Goal: Transaction & Acquisition: Purchase product/service

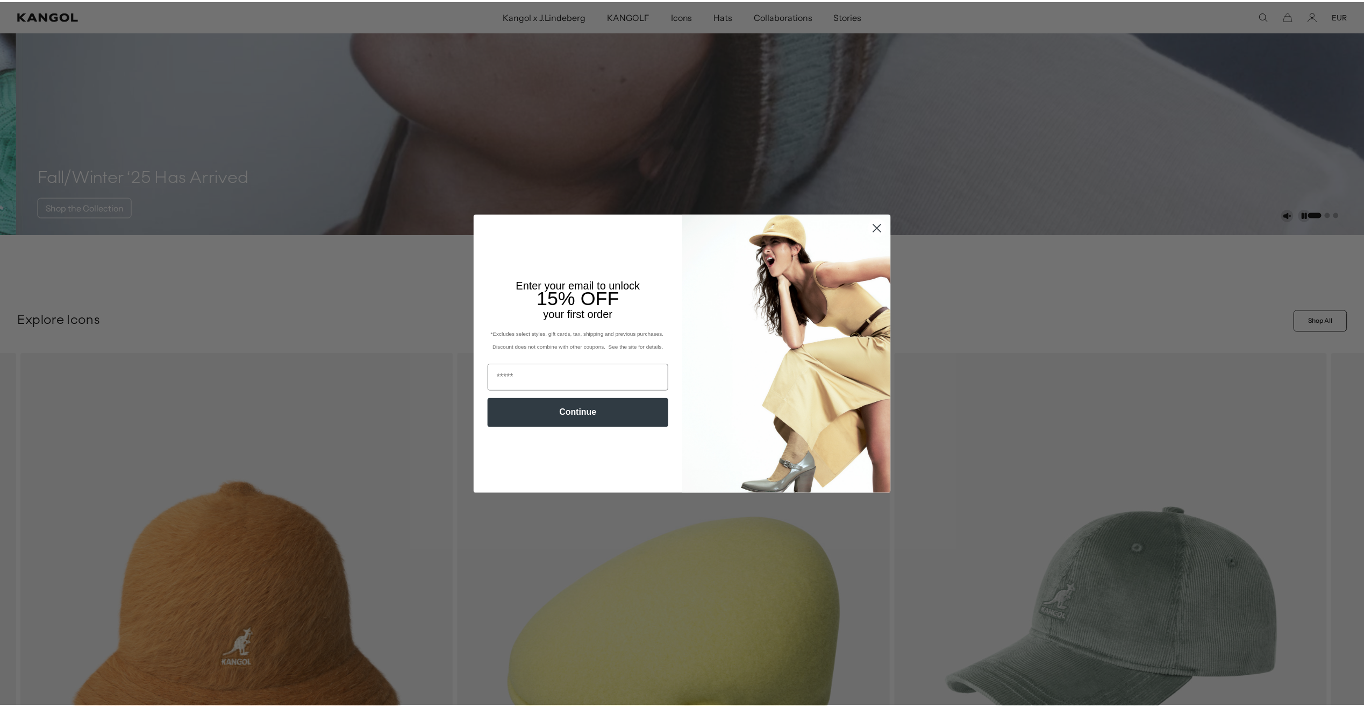
scroll to position [0, 222]
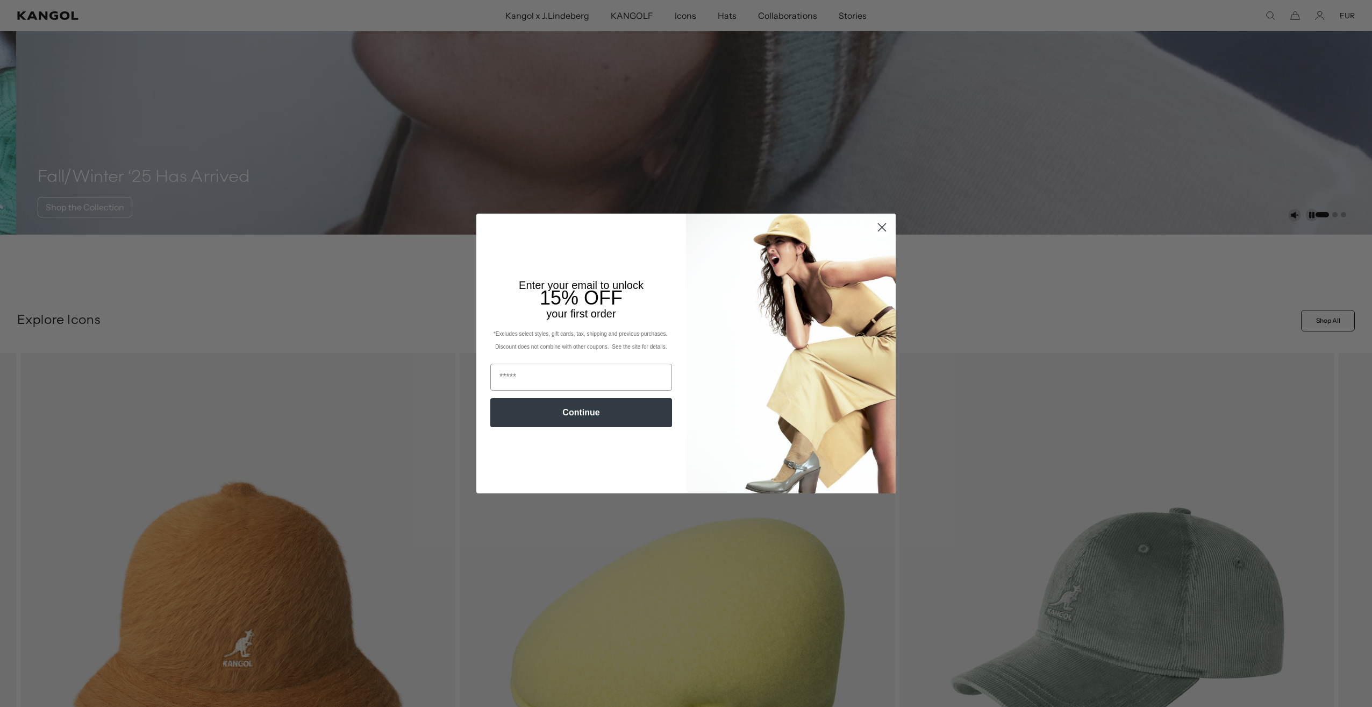
click at [882, 232] on circle "Close dialog" at bounding box center [882, 227] width 18 height 18
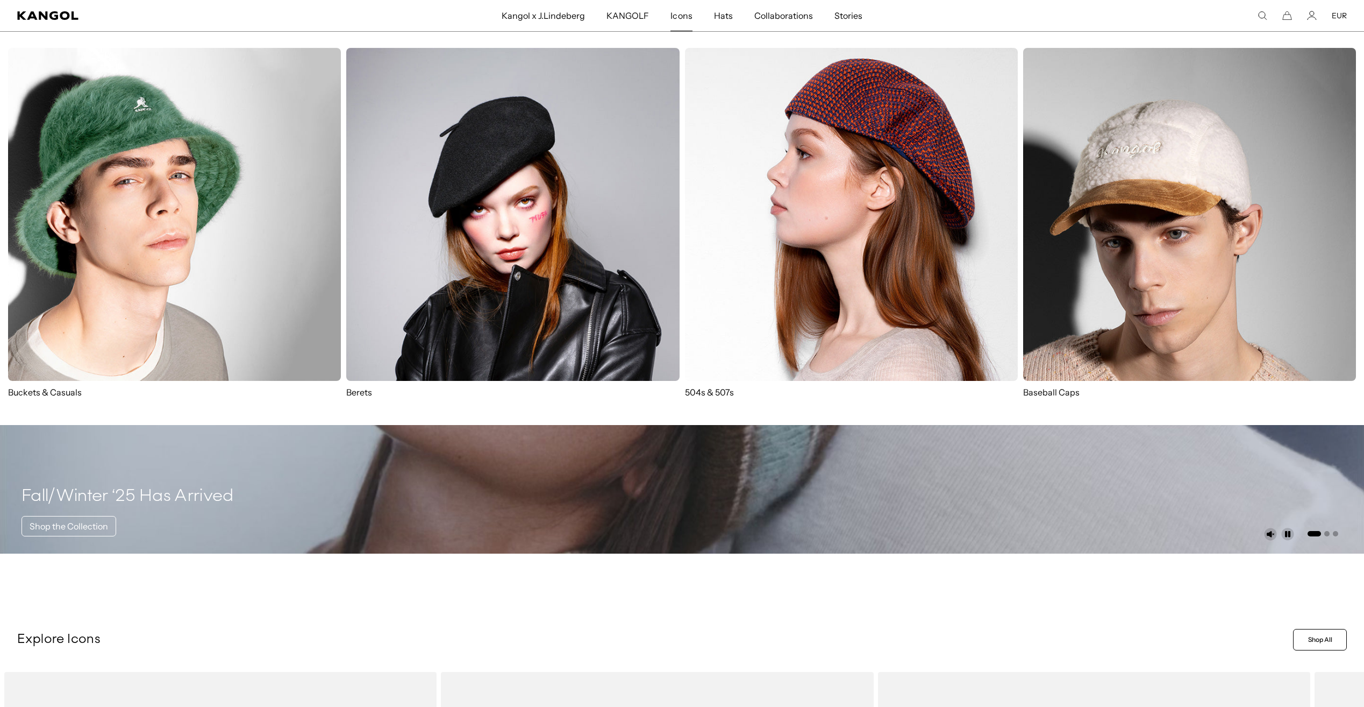
click at [871, 168] on img at bounding box center [851, 214] width 333 height 333
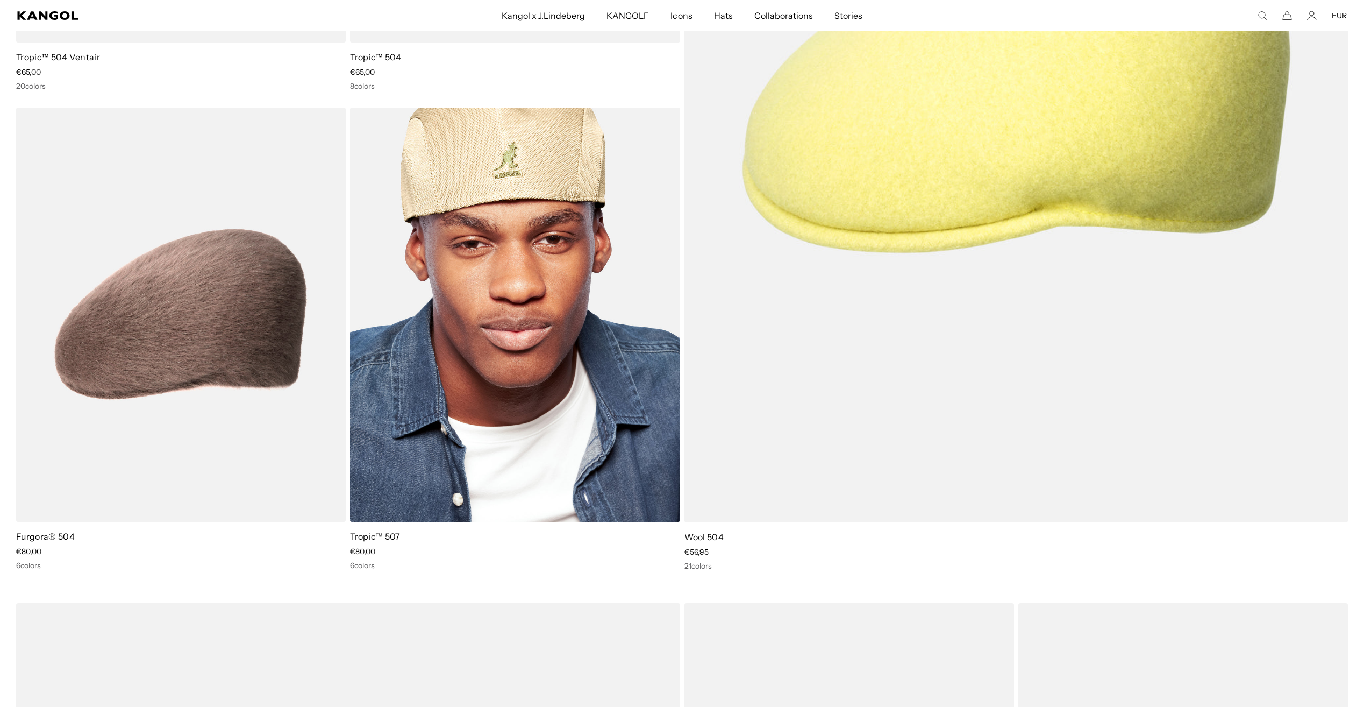
scroll to position [484, 0]
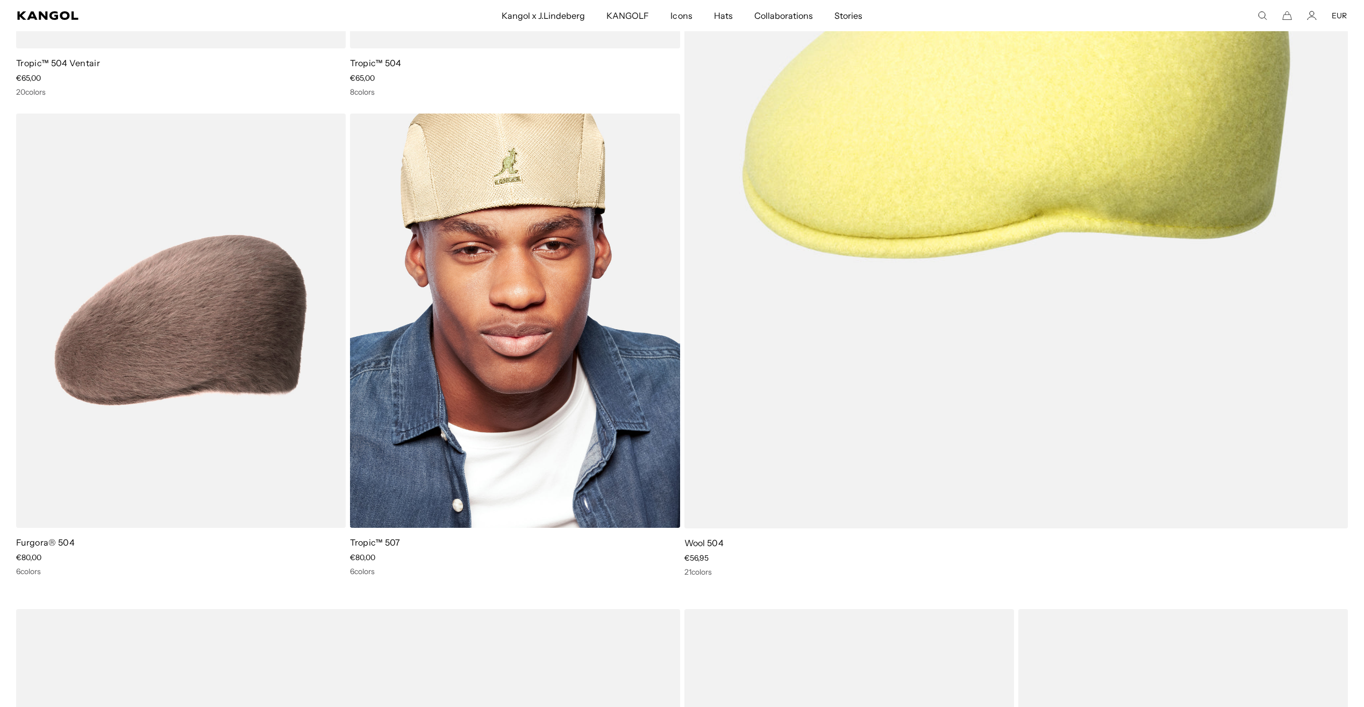
click at [545, 294] on img at bounding box center [515, 320] width 330 height 414
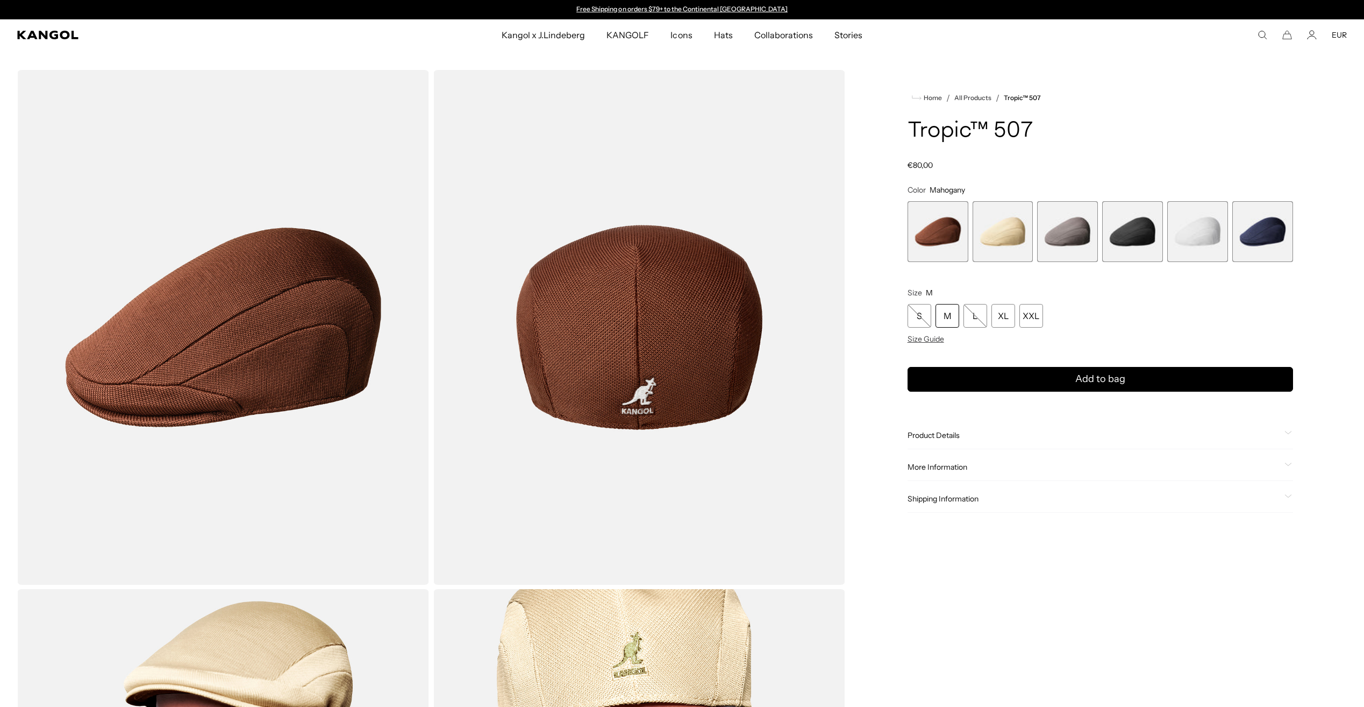
click at [1129, 231] on span "4 of 6" at bounding box center [1132, 231] width 61 height 61
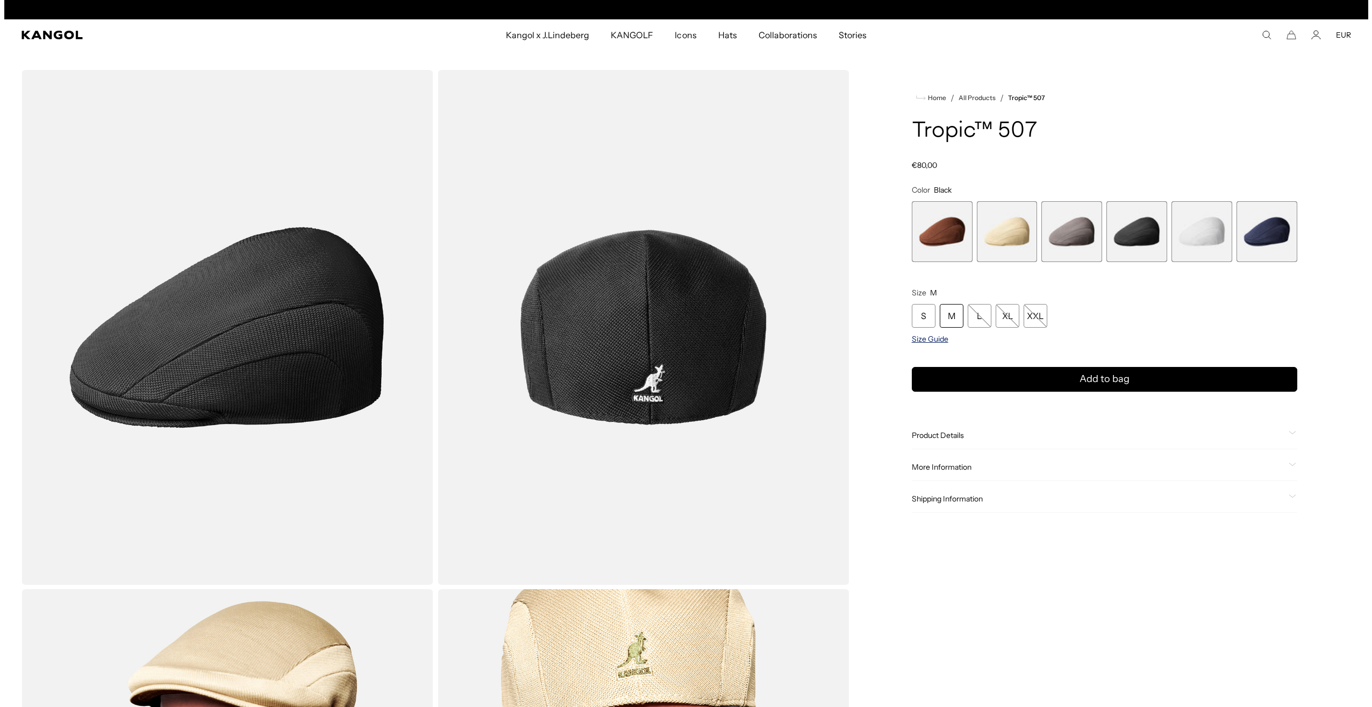
scroll to position [0, 222]
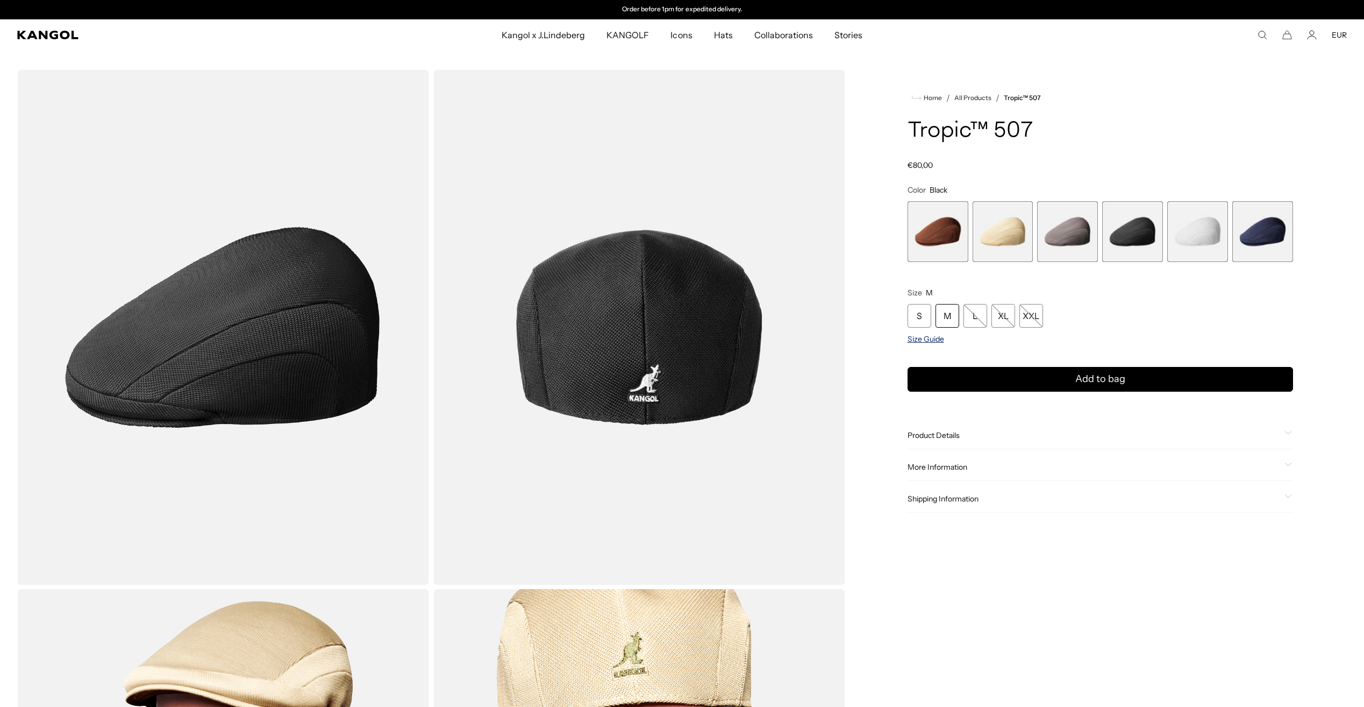
click at [920, 338] on span "Size Guide" at bounding box center [926, 339] width 37 height 10
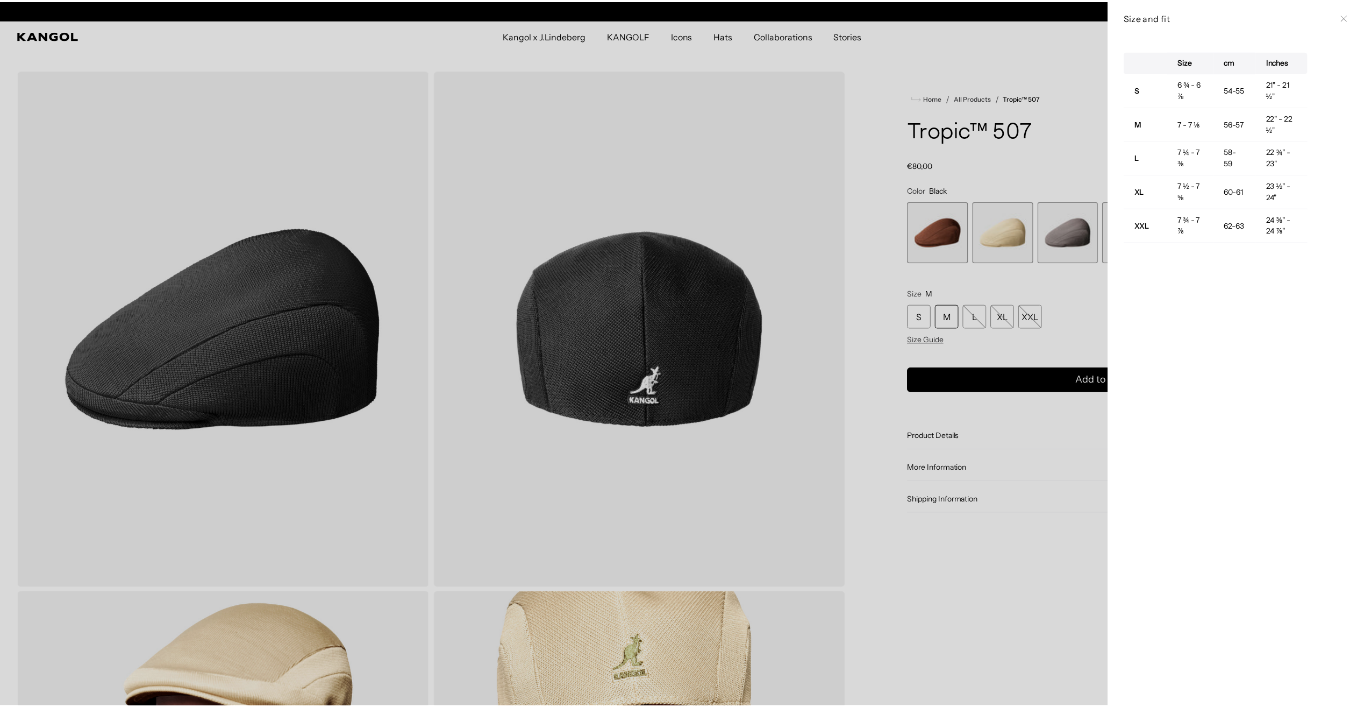
scroll to position [0, 0]
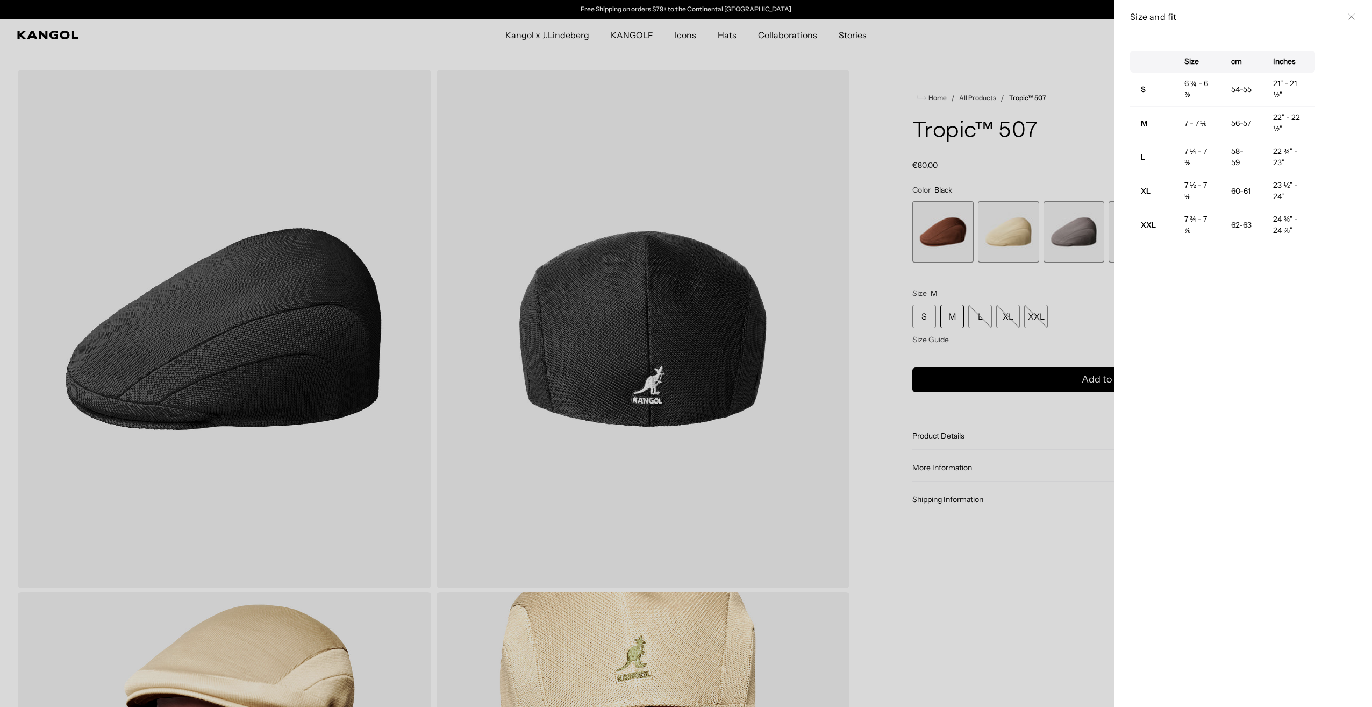
click at [1348, 16] on button "Close" at bounding box center [1352, 16] width 9 height 9
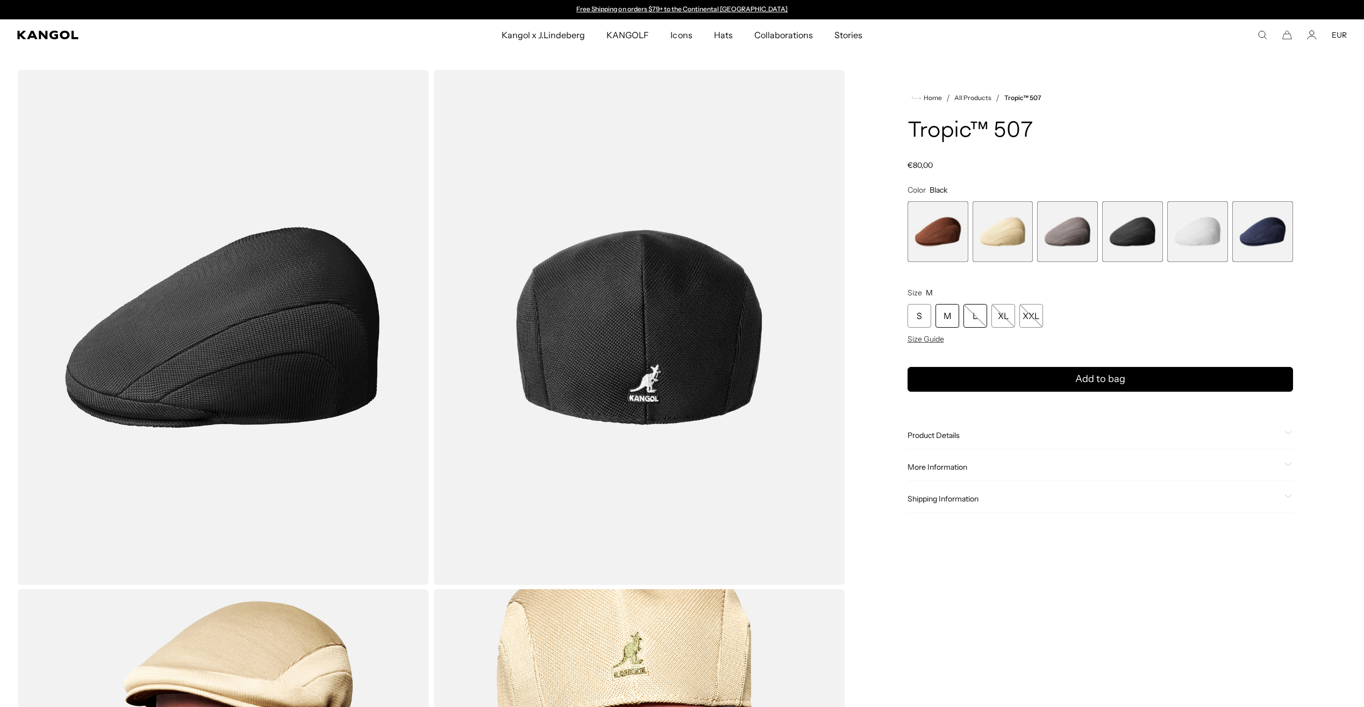
click at [980, 316] on div "L" at bounding box center [976, 316] width 24 height 24
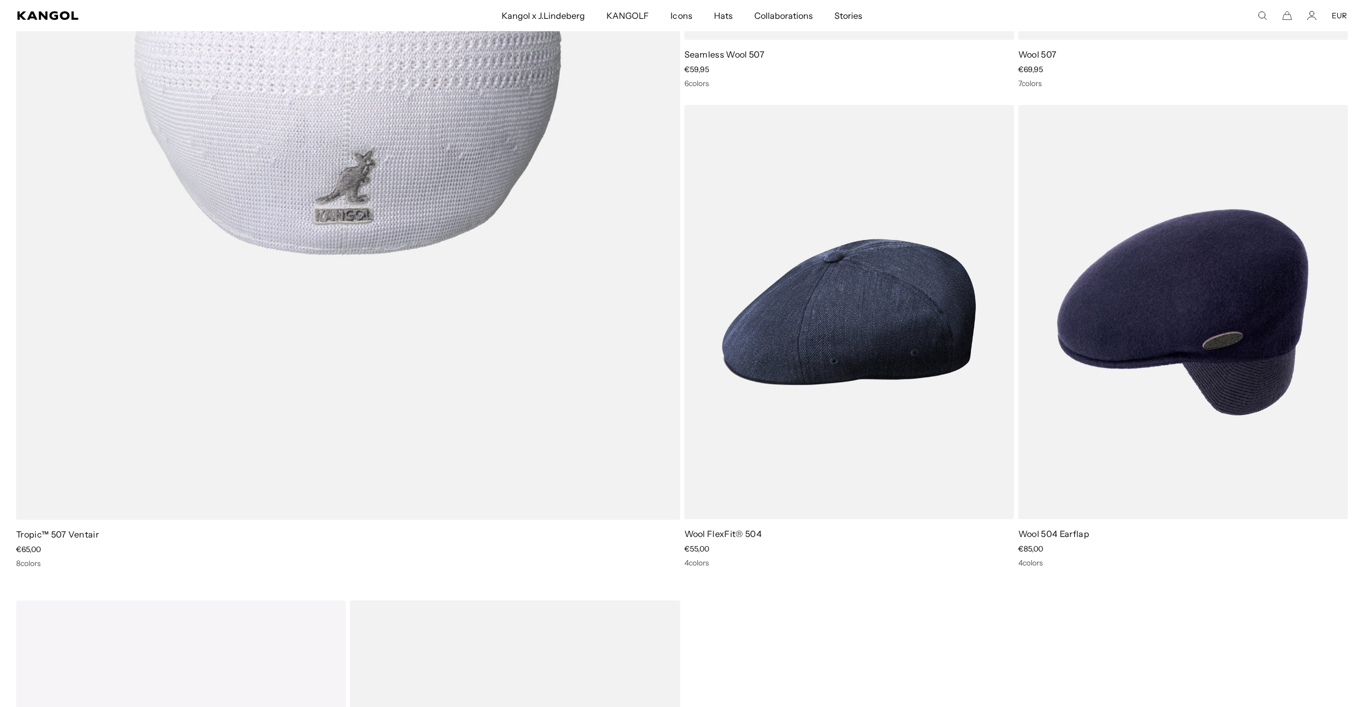
scroll to position [1413, 0]
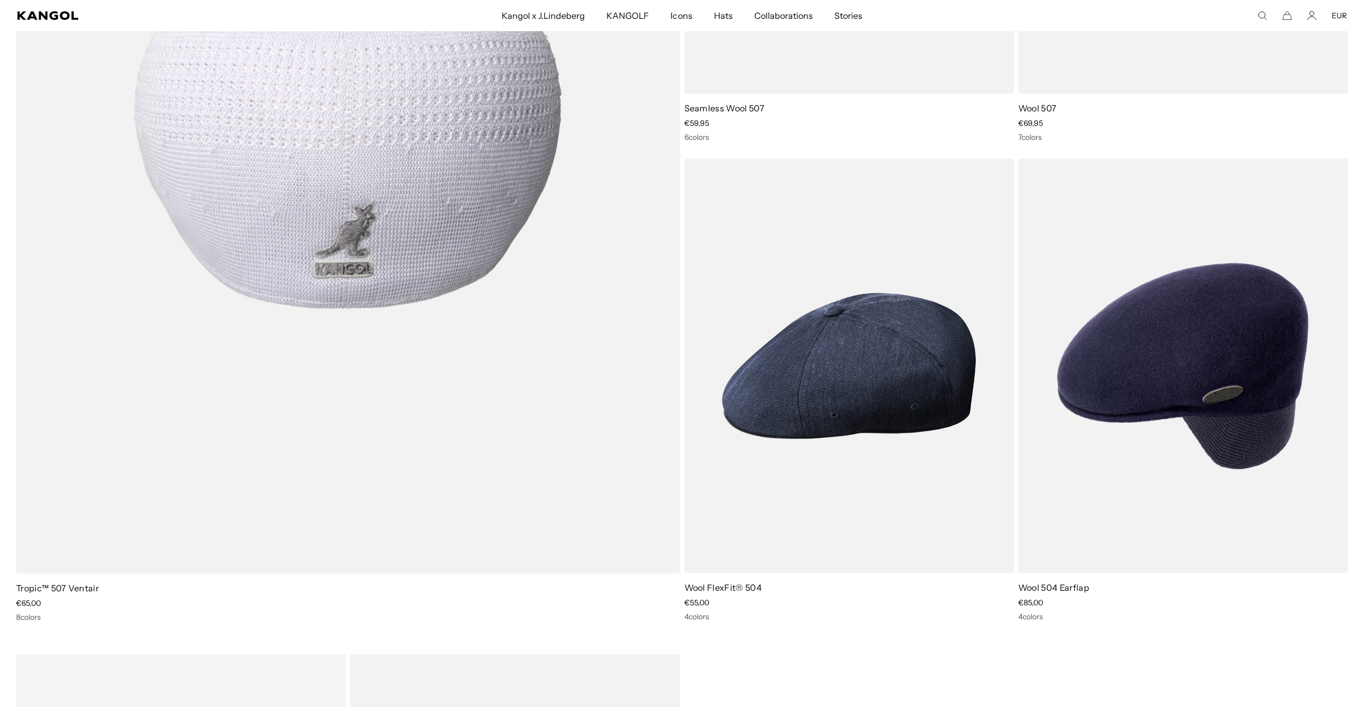
click at [399, 314] on img at bounding box center [348, 127] width 664 height 894
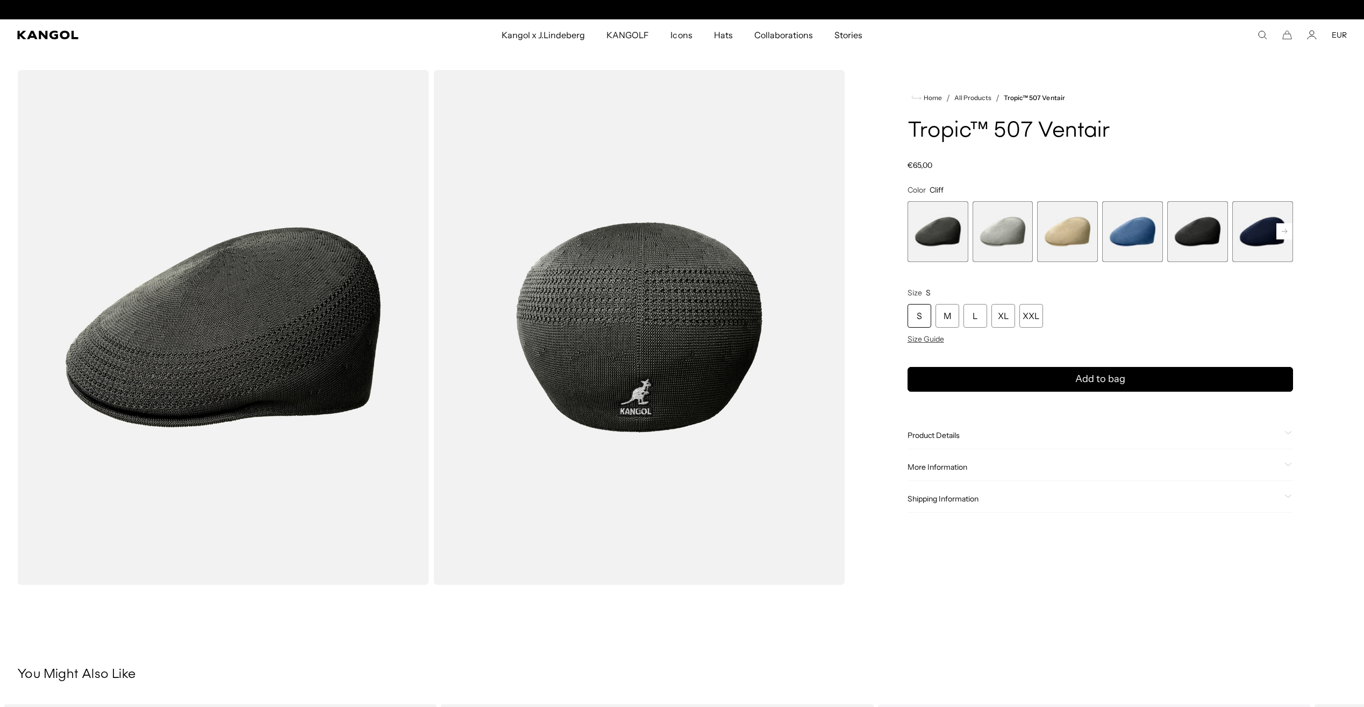
scroll to position [0, 222]
click at [1258, 230] on span "6 of 9" at bounding box center [1262, 231] width 61 height 61
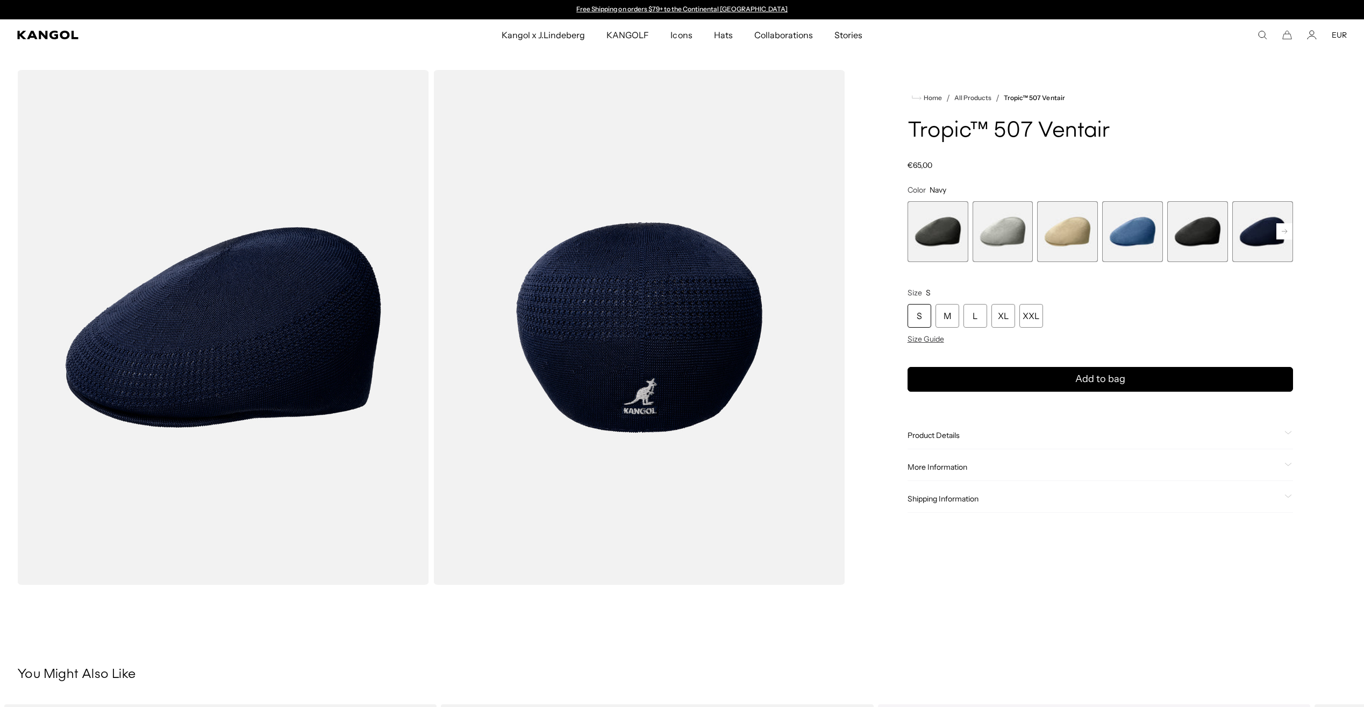
click at [1279, 229] on rect at bounding box center [1285, 231] width 16 height 16
click at [1193, 230] on span "6 of 9" at bounding box center [1197, 231] width 61 height 61
click at [1145, 235] on span "5 of 9" at bounding box center [1132, 231] width 61 height 61
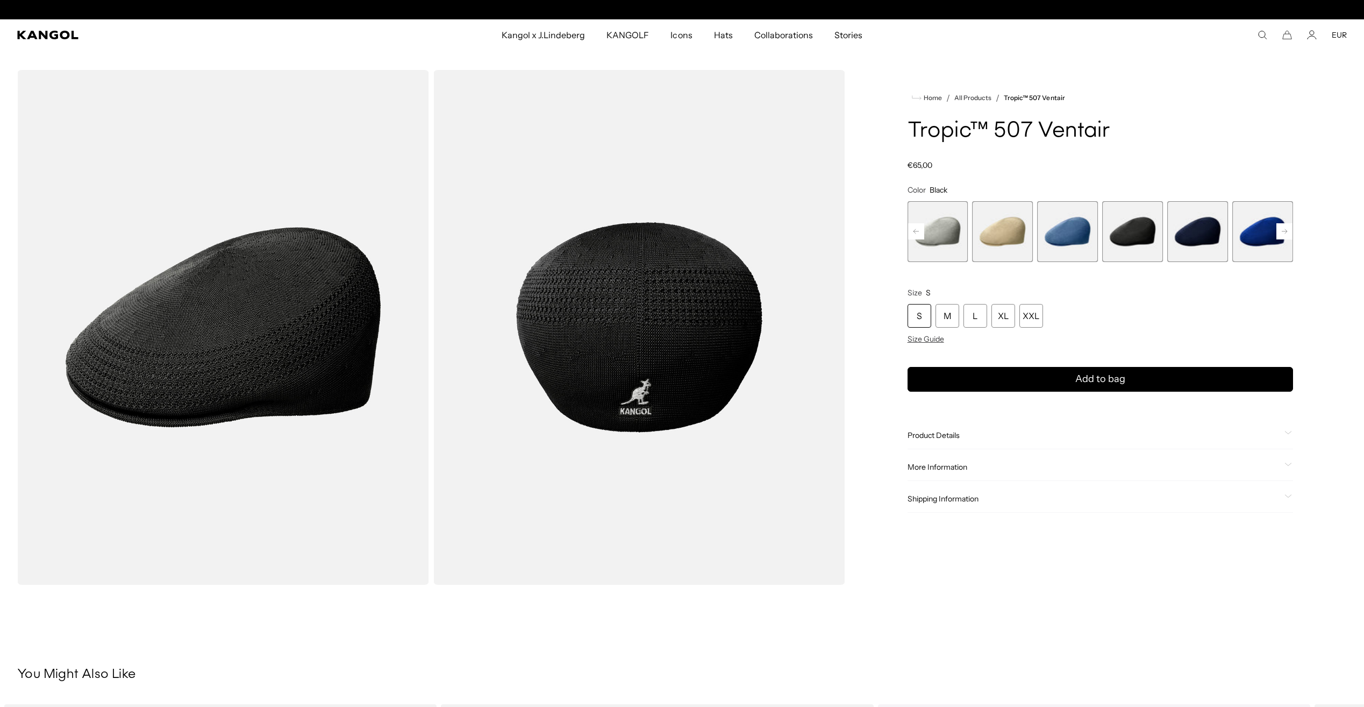
scroll to position [0, 222]
click at [971, 314] on div "L" at bounding box center [976, 316] width 24 height 24
click at [975, 314] on div "L" at bounding box center [976, 316] width 24 height 24
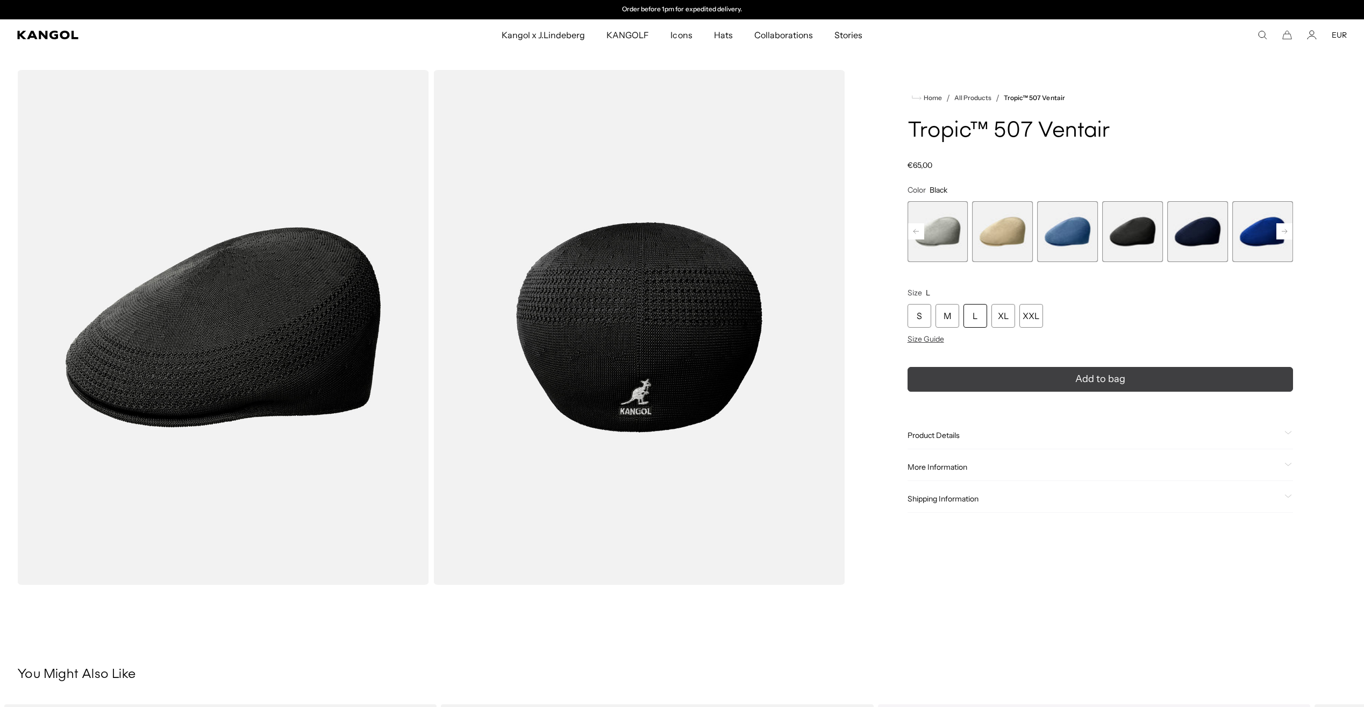
click at [1087, 376] on span "Add to bag" at bounding box center [1100, 379] width 50 height 15
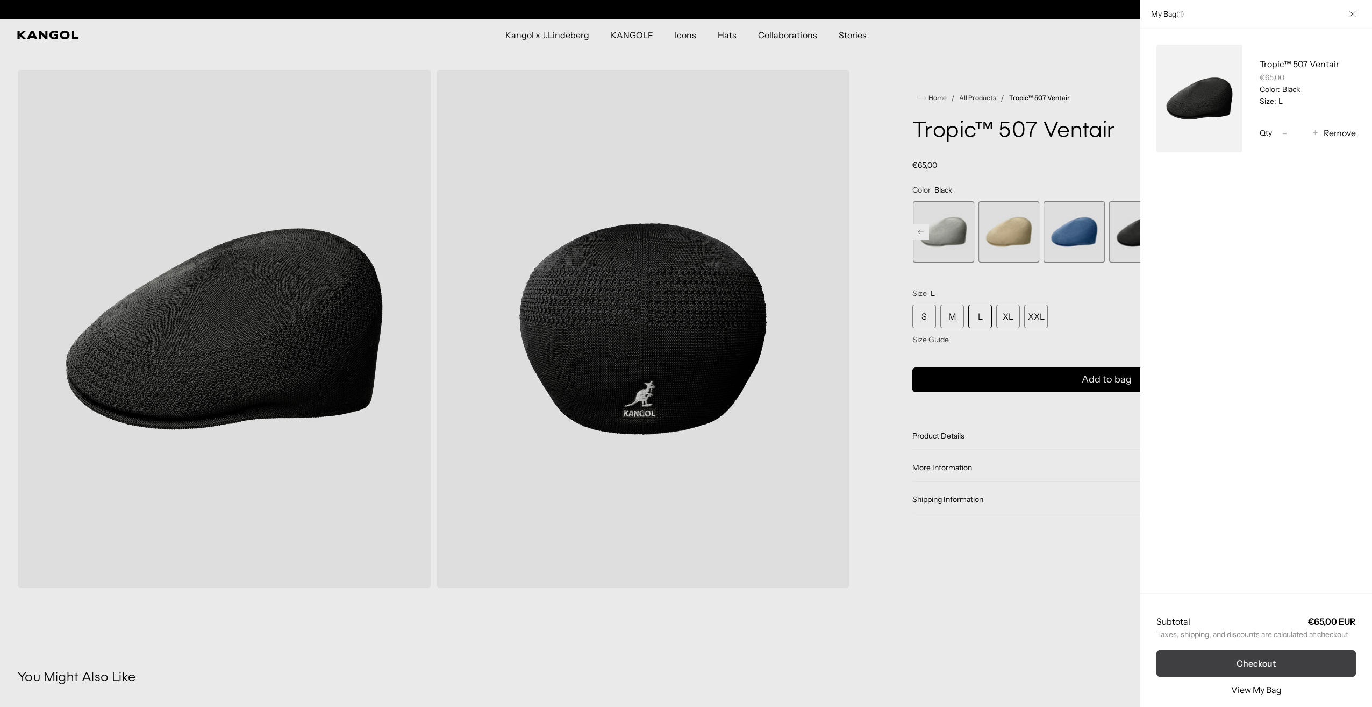
scroll to position [0, 222]
click at [1240, 666] on button "Checkout" at bounding box center [1257, 663] width 200 height 27
